Goal: Information Seeking & Learning: Learn about a topic

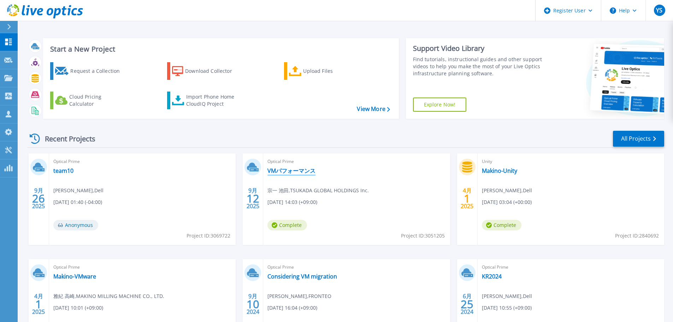
click at [290, 167] on link "VMパフォーマンス" at bounding box center [291, 170] width 48 height 7
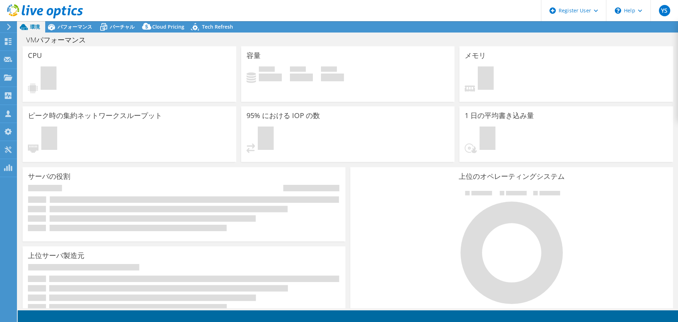
select select "[GEOGRAPHIC_DATA]"
select select "JPY"
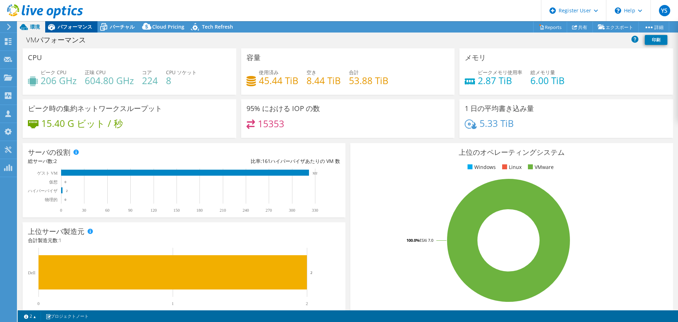
click at [64, 29] on span "パフォーマンス" at bounding box center [75, 26] width 35 height 7
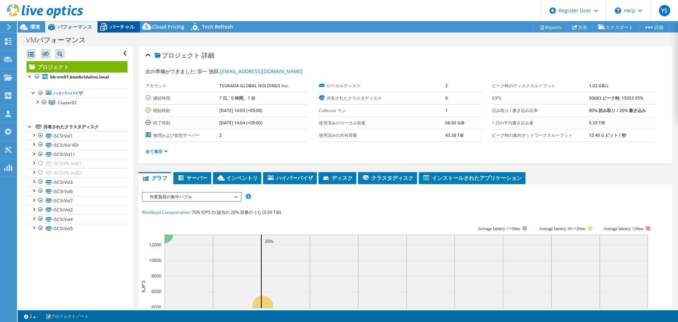
click at [118, 25] on span "バーチャル" at bounding box center [122, 26] width 25 height 7
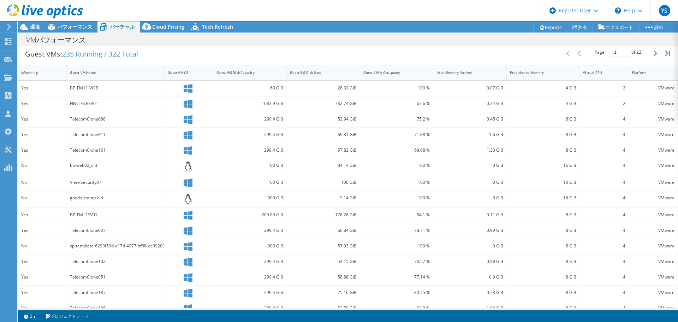
scroll to position [154, 0]
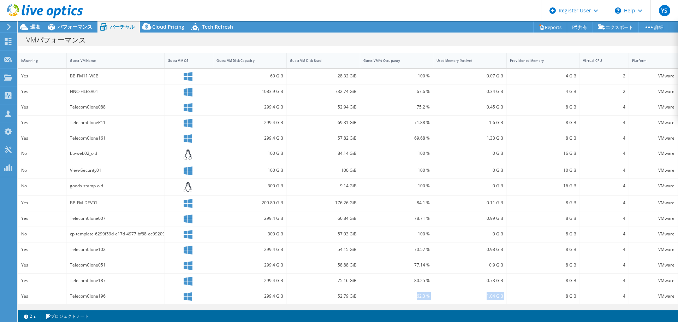
drag, startPoint x: 413, startPoint y: 307, endPoint x: 531, endPoint y: 306, distance: 117.7
click at [531, 306] on div "Guest VMs: 235 Running / 322 Total Page 1 of 22 5 rows 10 rows 20 rows 25 rows …" at bounding box center [348, 167] width 661 height 281
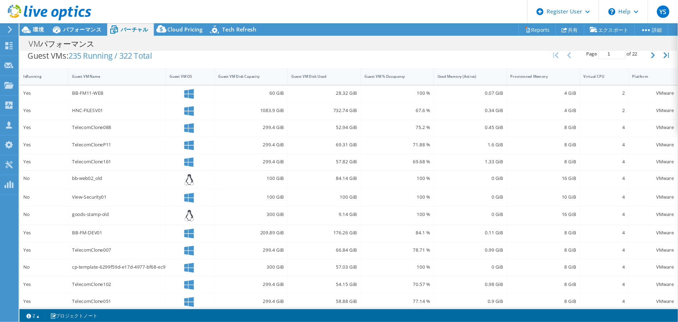
scroll to position [146, 0]
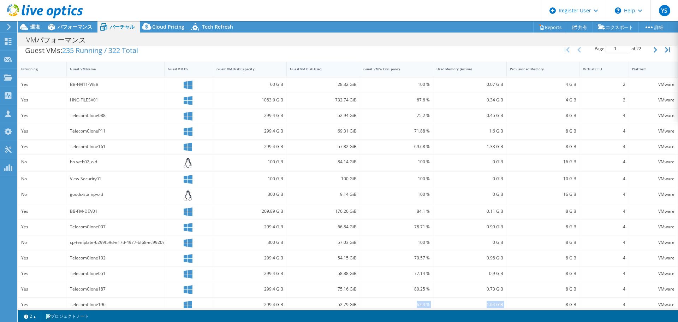
click at [340, 69] on div "Guest VM Disk Used" at bounding box center [319, 69] width 58 height 5
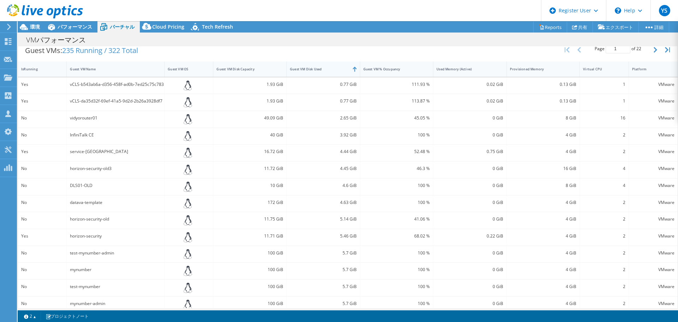
click at [340, 69] on div "Guest VM Disk Used" at bounding box center [319, 69] width 58 height 5
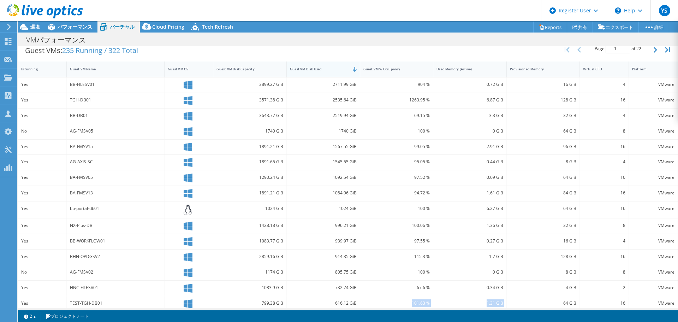
click at [340, 69] on div "Guest VM Disk Used" at bounding box center [319, 69] width 58 height 5
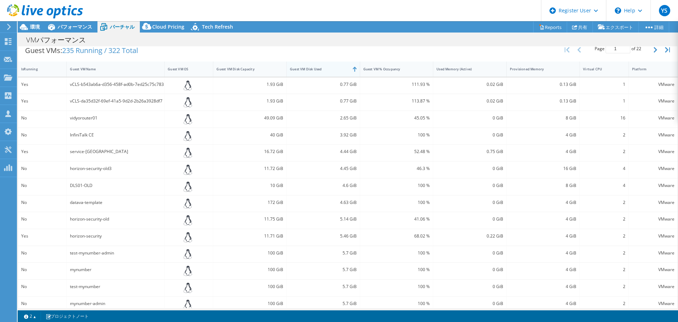
click at [340, 69] on div "Guest VM Disk Used" at bounding box center [319, 69] width 58 height 5
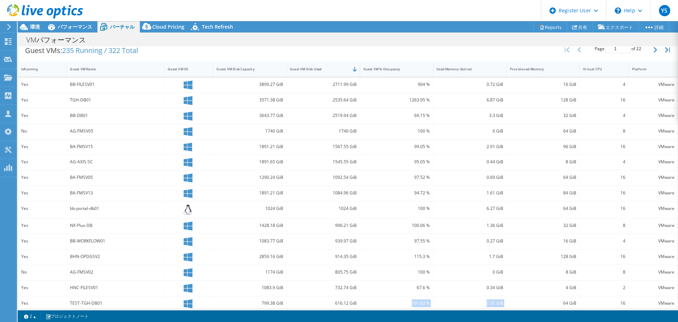
scroll to position [111, 0]
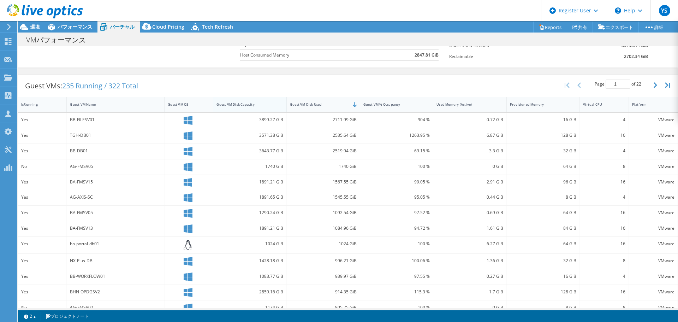
click at [249, 99] on div "Guest VM Disk Capacity" at bounding box center [245, 104] width 65 height 11
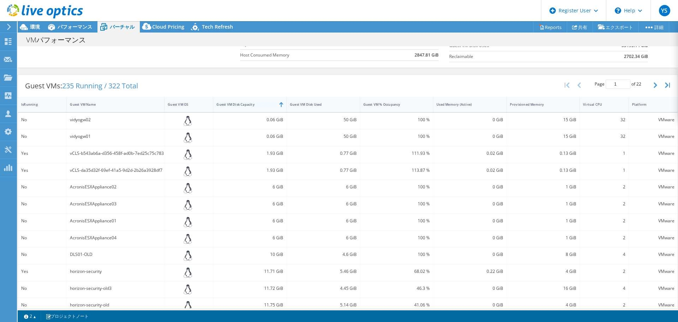
click at [249, 99] on div "Guest VM Disk Capacity" at bounding box center [245, 104] width 65 height 11
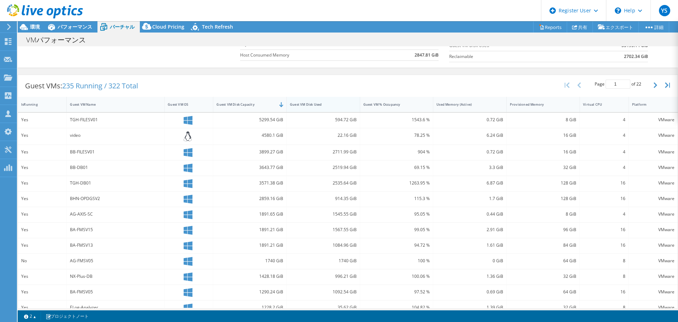
click at [334, 105] on div "Guest VM Disk Used" at bounding box center [319, 104] width 58 height 5
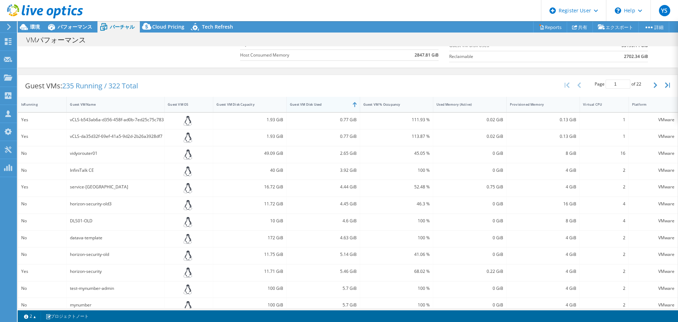
click at [334, 105] on div "Guest VM Disk Used" at bounding box center [319, 104] width 58 height 5
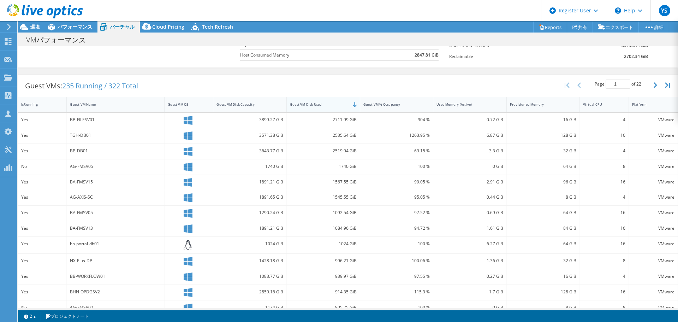
click at [334, 105] on div "Guest VM Disk Used" at bounding box center [319, 104] width 58 height 5
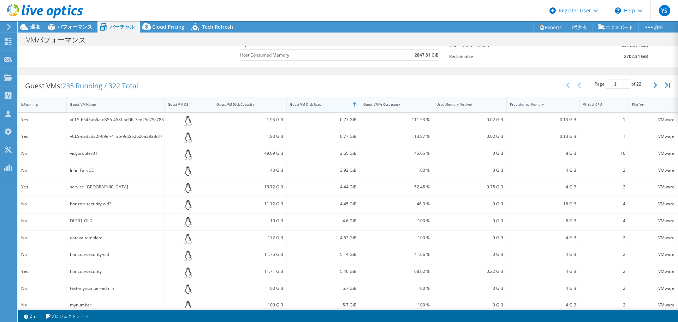
click at [334, 105] on div "Guest VM Disk Used" at bounding box center [319, 104] width 58 height 5
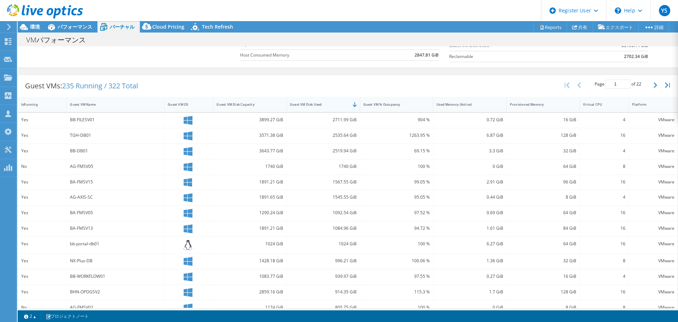
click at [334, 105] on div "Guest VM Disk Used" at bounding box center [319, 104] width 58 height 5
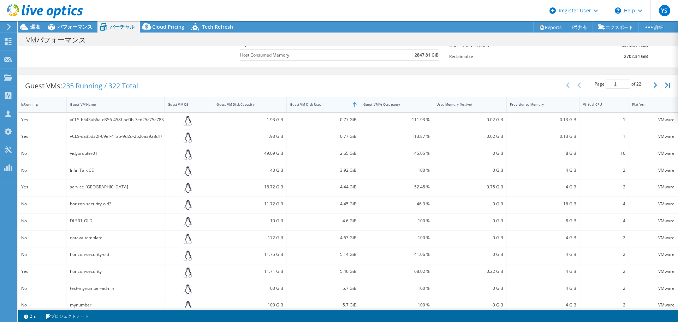
click at [334, 105] on div "Guest VM Disk Used" at bounding box center [319, 104] width 58 height 5
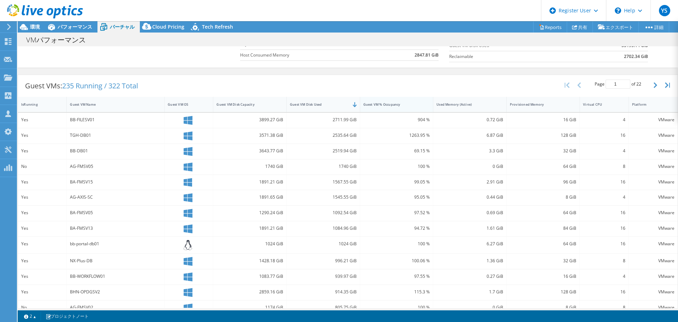
click at [402, 104] on div "Guest VM % Occupancy" at bounding box center [393, 104] width 58 height 5
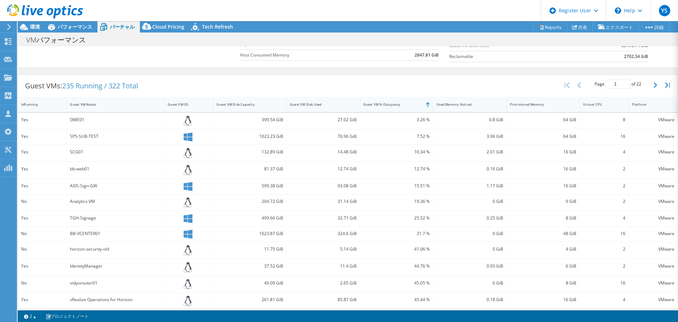
click at [388, 104] on div "Guest VM % Occupancy" at bounding box center [393, 104] width 58 height 5
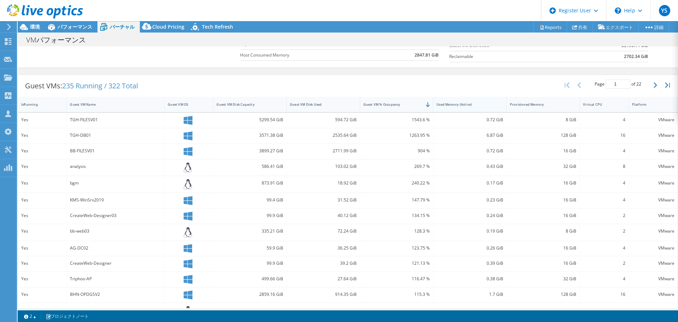
click at [477, 106] on div "Used Memory (Active)" at bounding box center [466, 104] width 58 height 5
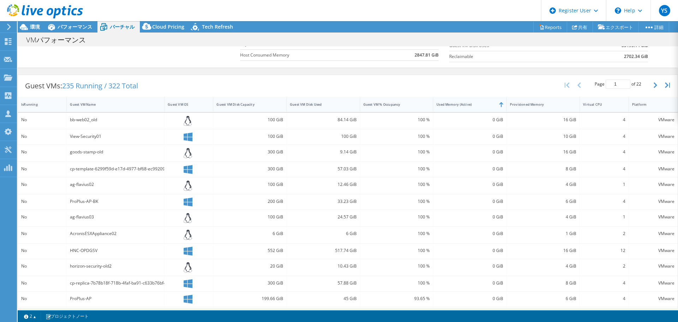
click at [477, 106] on div "Used Memory (Active)" at bounding box center [466, 104] width 58 height 5
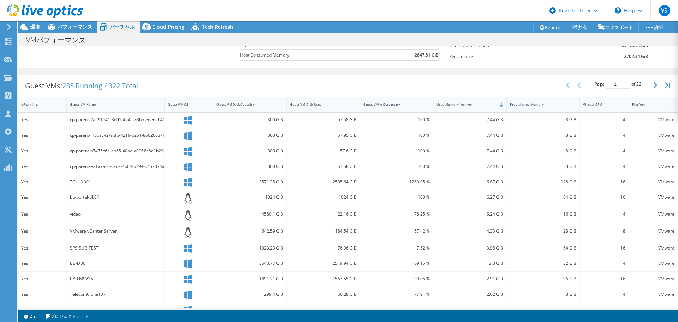
click at [554, 105] on div "Provisioned Memory" at bounding box center [539, 104] width 58 height 5
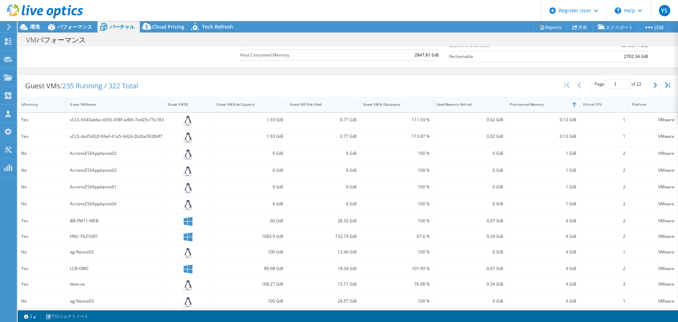
click at [554, 105] on div "Provisioned Memory" at bounding box center [539, 104] width 58 height 5
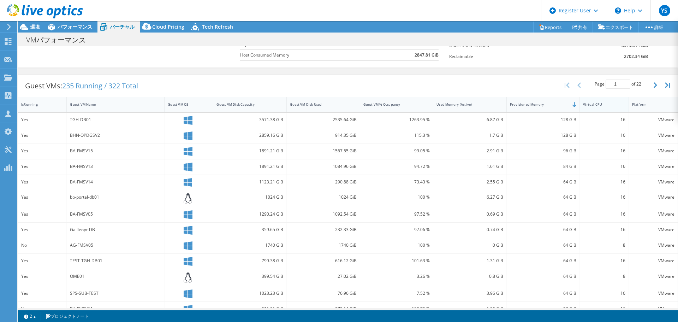
click at [605, 104] on div "Virtual CPU" at bounding box center [600, 104] width 34 height 5
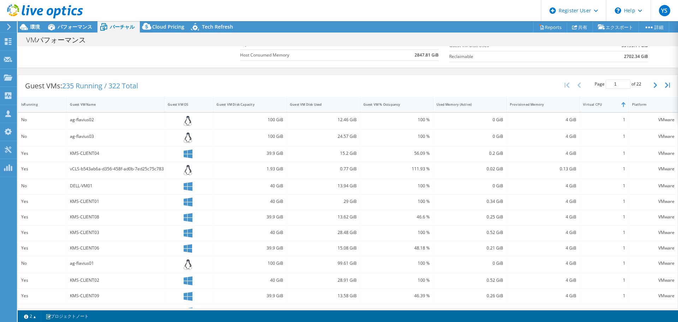
click at [605, 104] on div "Virtual CPU" at bounding box center [600, 104] width 34 height 5
click at [641, 103] on div "Platform" at bounding box center [649, 104] width 34 height 5
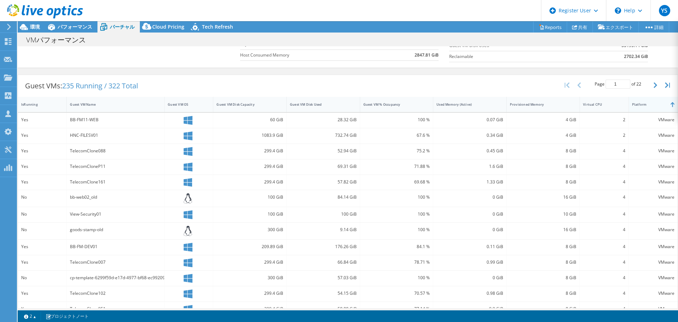
click at [641, 103] on div "Platform" at bounding box center [649, 104] width 34 height 5
